Goal: Task Accomplishment & Management: Complete application form

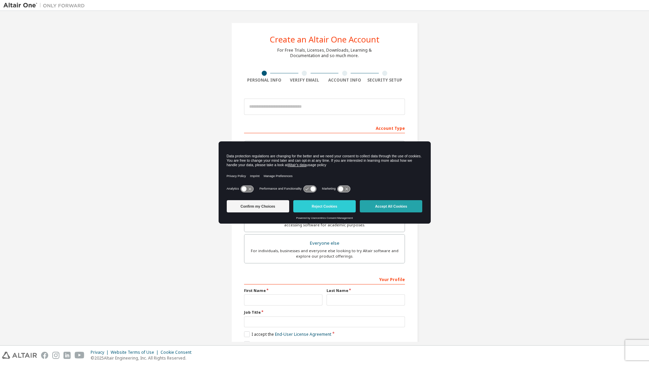
click at [404, 204] on button "Accept All Cookies" at bounding box center [391, 206] width 62 height 12
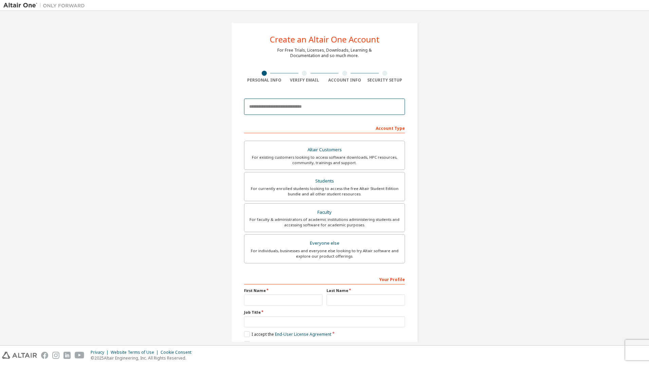
click at [305, 108] on input "email" at bounding box center [324, 106] width 161 height 16
type input "**********"
type input "*******"
type input "**********"
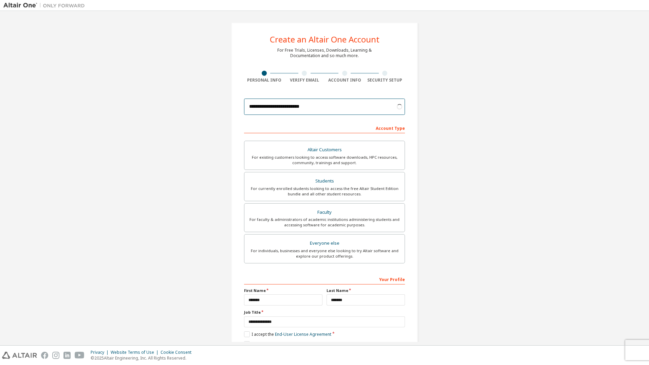
scroll to position [32, 0]
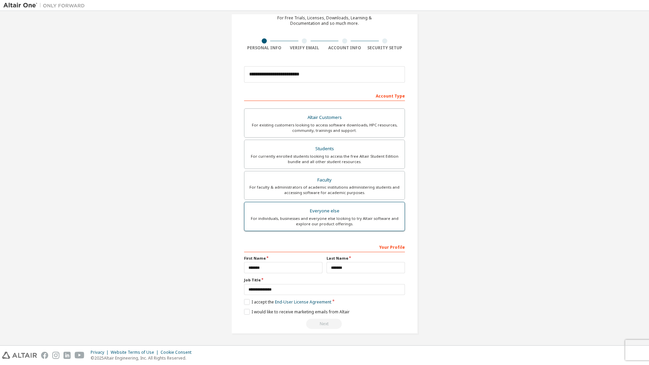
click at [337, 229] on label "Everyone else For individuals, businesses and everyone else looking to try Alta…" at bounding box center [324, 216] width 161 height 29
click at [249, 301] on label "I accept the End-User License Agreement" at bounding box center [287, 302] width 87 height 6
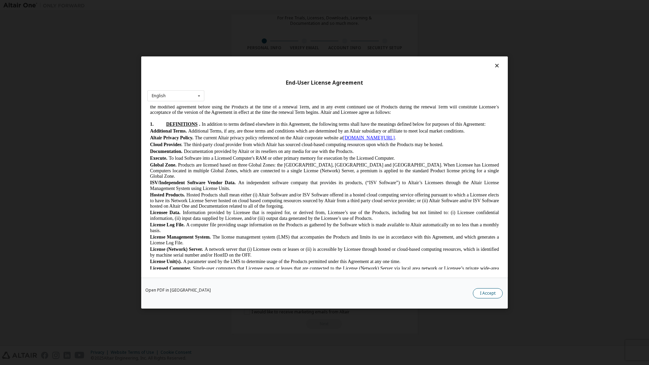
scroll to position [170, 0]
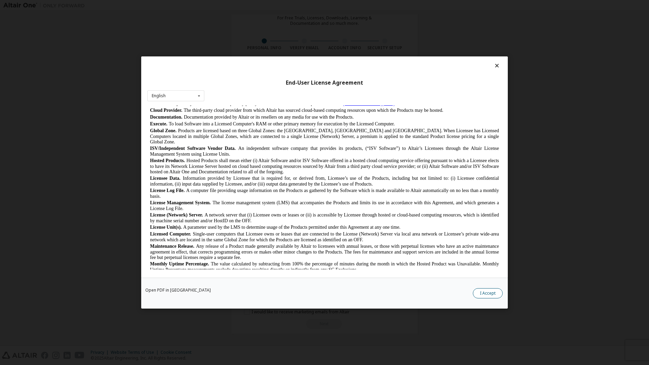
click at [488, 291] on button "I Accept" at bounding box center [488, 293] width 30 height 10
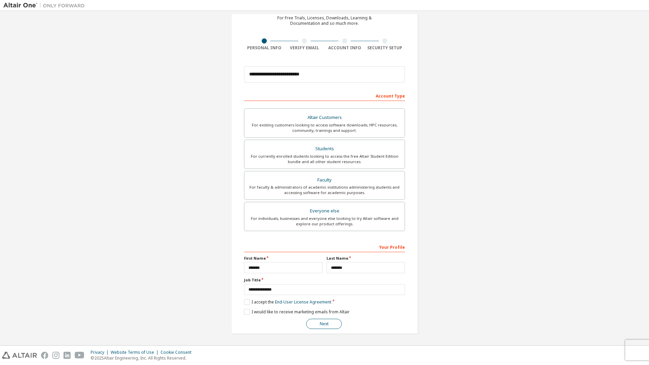
click at [328, 319] on button "Next" at bounding box center [324, 323] width 36 height 10
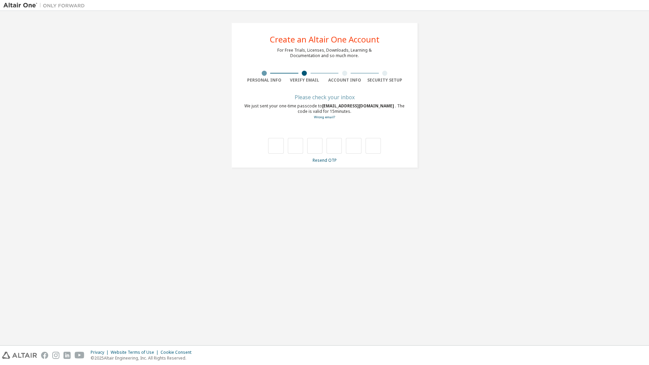
scroll to position [0, 0]
click at [280, 145] on input "text" at bounding box center [275, 146] width 15 height 16
type input "*"
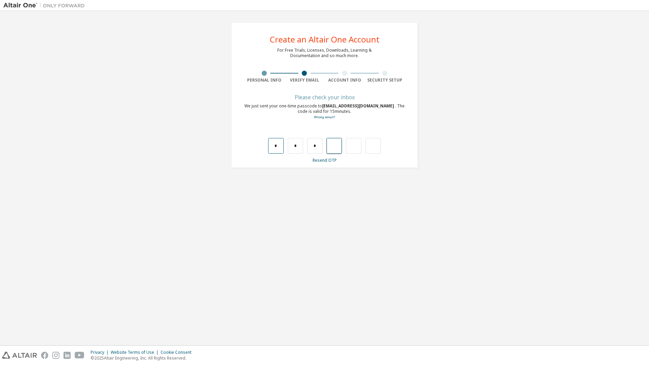
type input "*"
click at [280, 145] on input "text" at bounding box center [275, 146] width 15 height 16
type input "*"
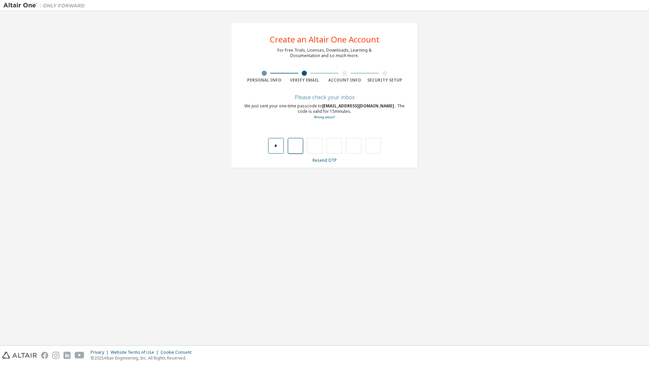
type input "*"
